Goal: Transaction & Acquisition: Download file/media

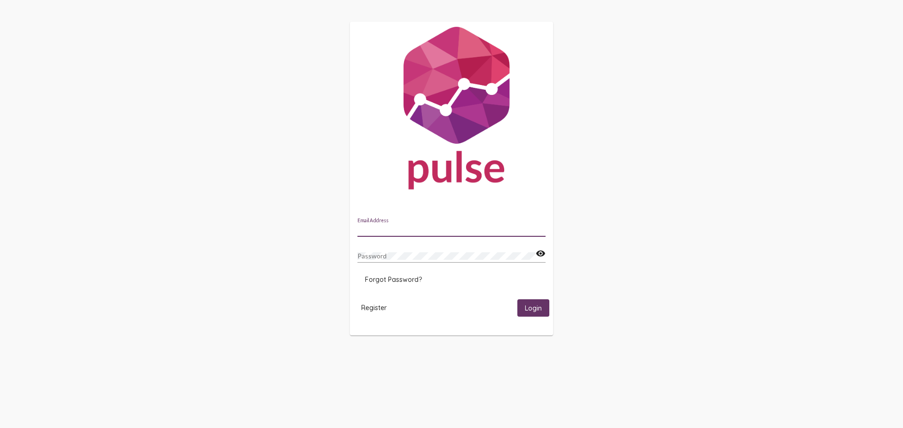
click at [410, 229] on input "Email Address" at bounding box center [451, 230] width 188 height 8
click at [400, 227] on input "Email Address" at bounding box center [451, 230] width 188 height 8
paste input "[PERSON_NAME][EMAIL_ADDRESS][DOMAIN_NAME]"
type input "[PERSON_NAME][EMAIL_ADDRESS][DOMAIN_NAME]"
click at [544, 298] on mat-card-actions "Register Login" at bounding box center [452, 308] width 196 height 25
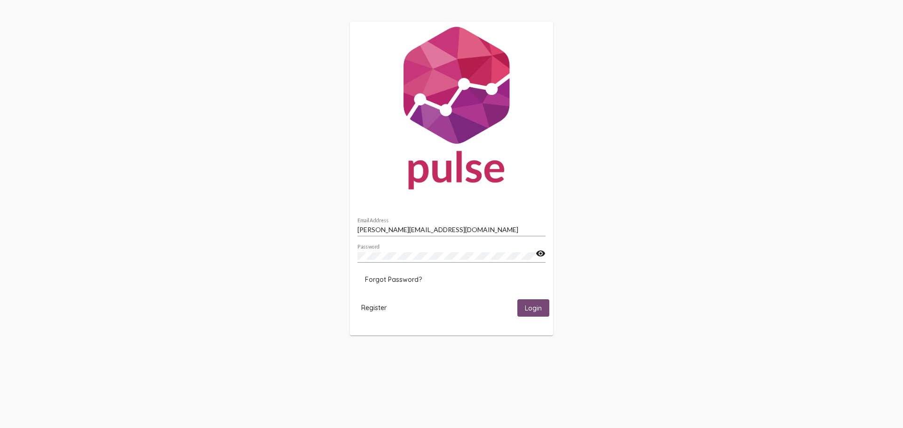
drag, startPoint x: 543, startPoint y: 300, endPoint x: 95, endPoint y: 252, distance: 450.7
click at [542, 300] on button "Login" at bounding box center [533, 308] width 32 height 17
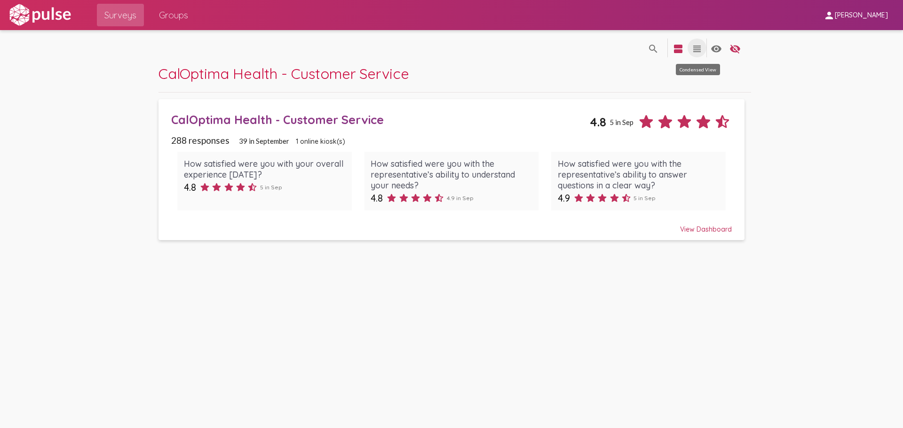
click at [699, 51] on mat-icon "view_headline" at bounding box center [696, 48] width 11 height 11
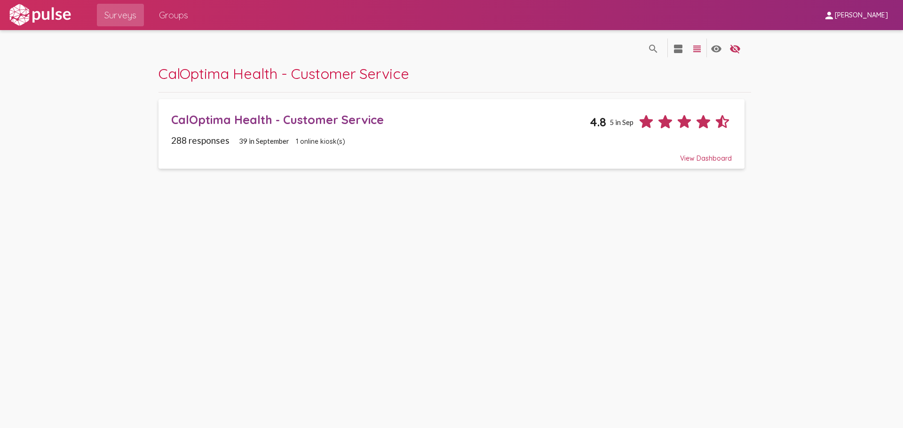
click at [699, 51] on mat-icon "view_headline" at bounding box center [696, 48] width 11 height 11
click at [180, 23] on span "Groups" at bounding box center [173, 15] width 29 height 17
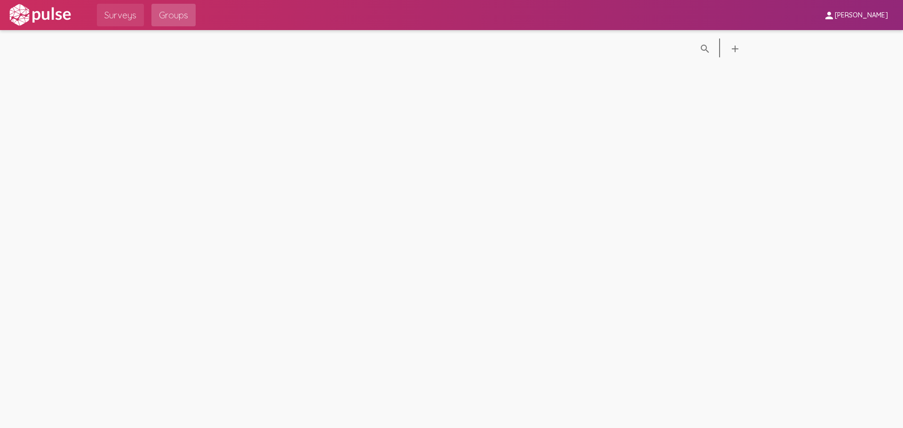
click at [122, 19] on span "Surveys" at bounding box center [120, 15] width 32 height 17
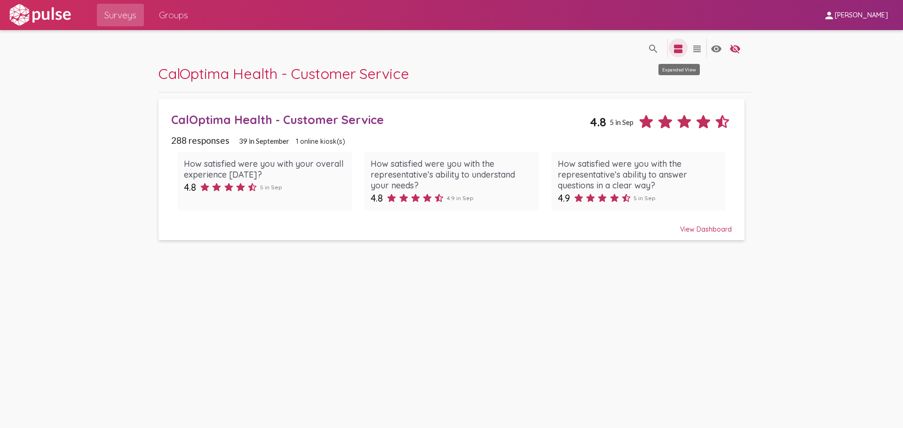
click at [673, 47] on mat-icon "view_agenda" at bounding box center [678, 48] width 11 height 11
click at [717, 51] on mat-icon "visibility" at bounding box center [716, 48] width 11 height 11
click at [680, 51] on mat-icon "view_agenda" at bounding box center [678, 48] width 11 height 11
click at [693, 50] on mat-icon "view_headline" at bounding box center [696, 48] width 11 height 11
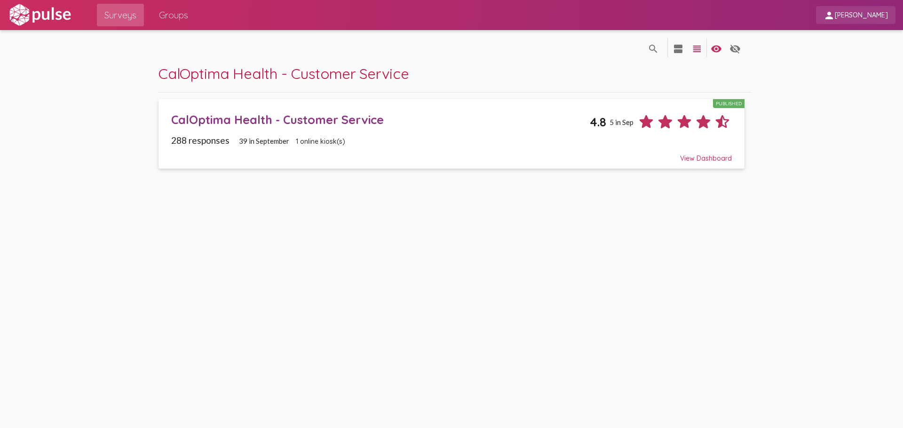
click at [856, 14] on span "[PERSON_NAME]" at bounding box center [861, 15] width 53 height 8
click at [178, 20] on div at bounding box center [451, 214] width 903 height 428
click at [127, 15] on span "Surveys" at bounding box center [120, 15] width 32 height 17
click at [266, 139] on span "39 in September" at bounding box center [264, 141] width 50 height 8
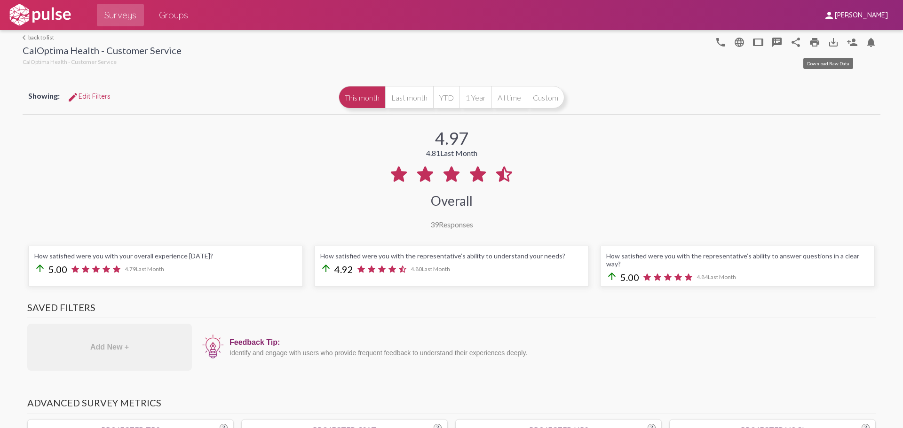
click at [831, 45] on mat-icon "save_alt" at bounding box center [833, 42] width 11 height 11
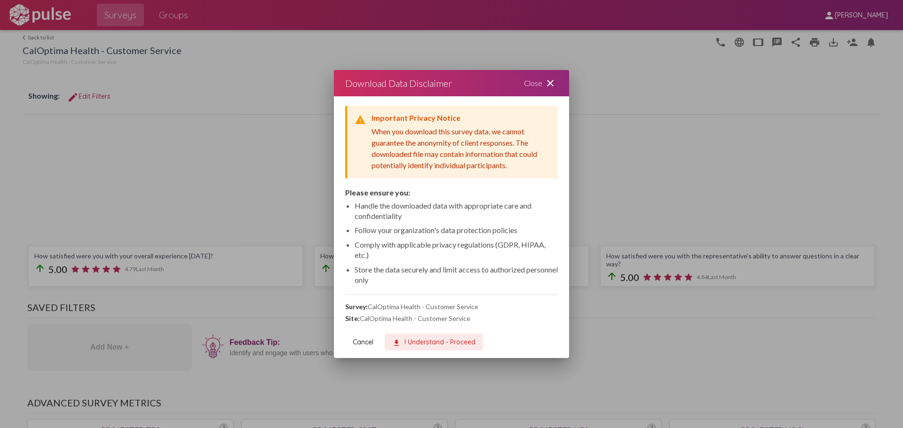
click at [447, 343] on span "download I Understand - Proceed" at bounding box center [433, 342] width 83 height 8
